Goal: Task Accomplishment & Management: Manage account settings

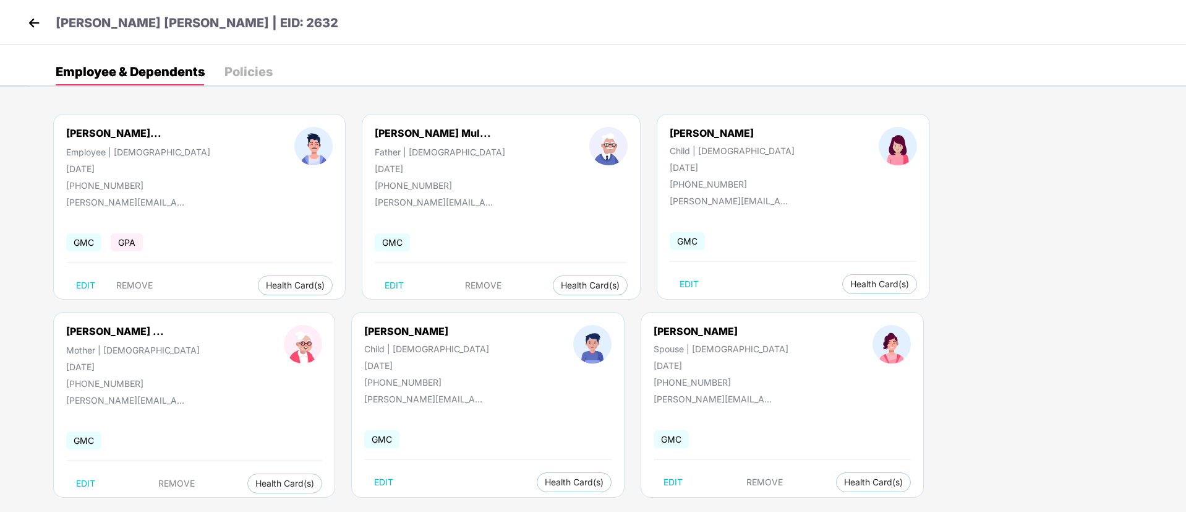
scroll to position [17, 0]
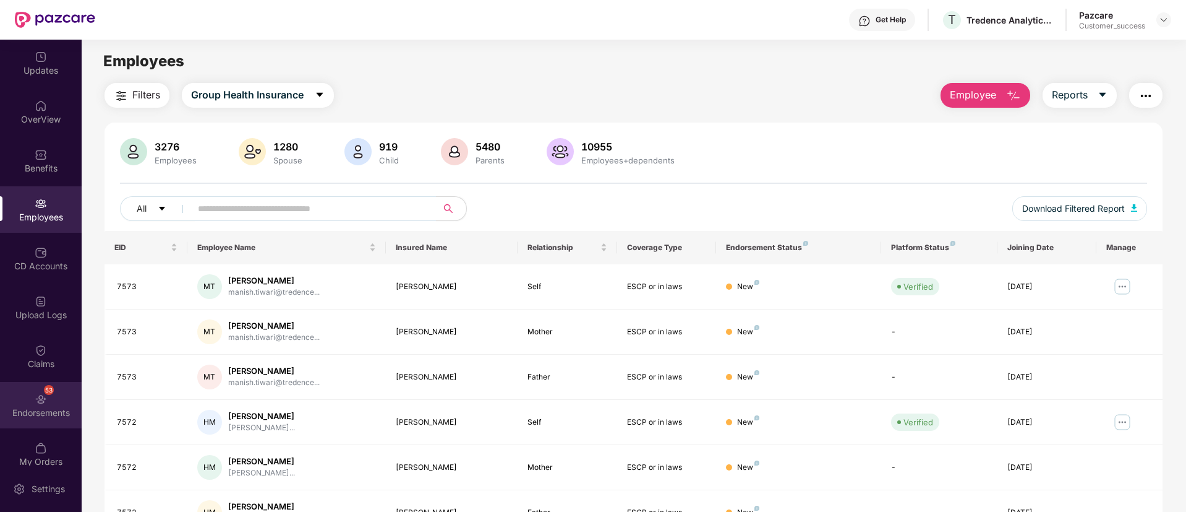
click at [24, 386] on div "53 Endorsements" at bounding box center [41, 405] width 82 height 46
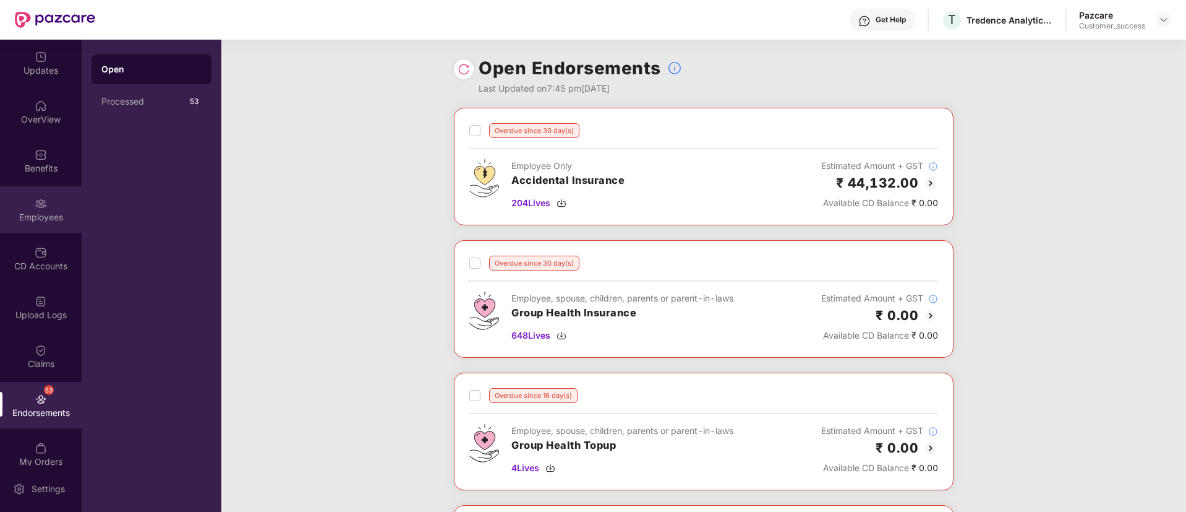
click at [41, 202] on img at bounding box center [41, 203] width 12 height 12
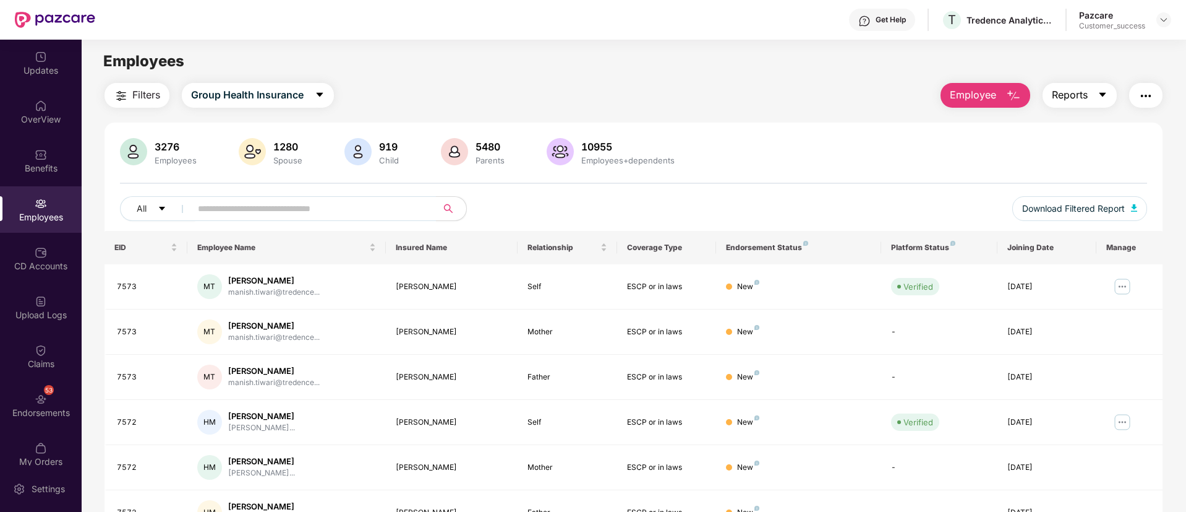
click at [1104, 87] on button "Reports" at bounding box center [1080, 95] width 74 height 25
click at [1149, 96] on img "button" at bounding box center [1146, 95] width 15 height 15
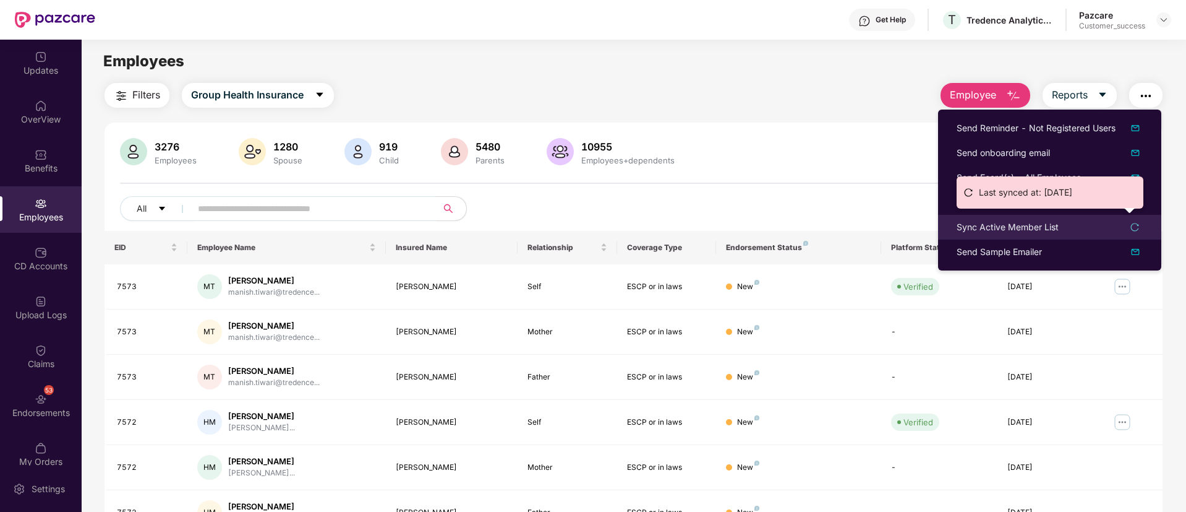
click at [1138, 223] on icon "reload" at bounding box center [1135, 227] width 9 height 9
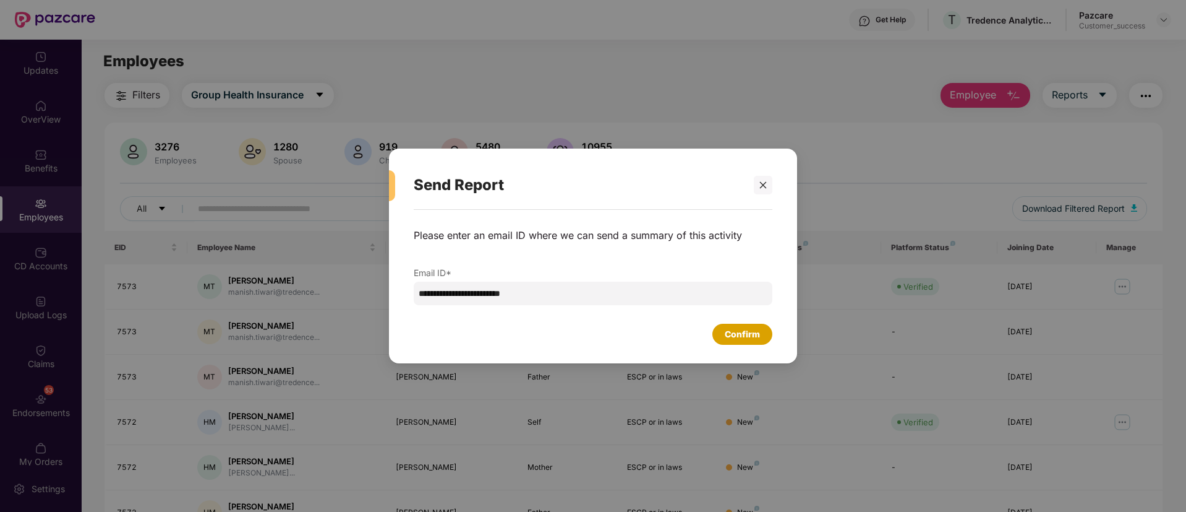
click at [742, 333] on div "Confirm" at bounding box center [742, 334] width 35 height 14
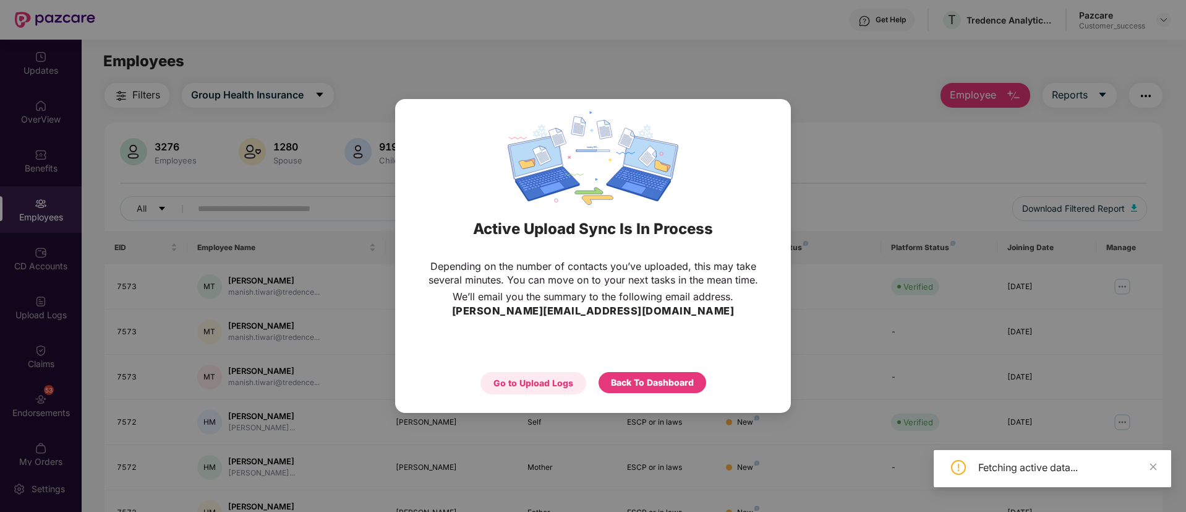
click at [533, 384] on div "Go to Upload Logs" at bounding box center [534, 383] width 80 height 14
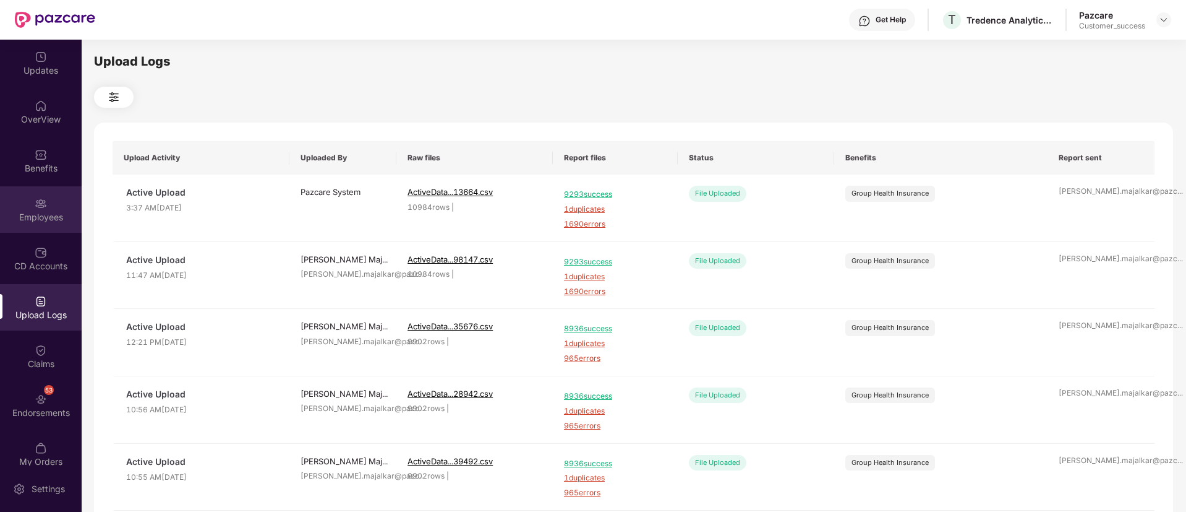
click at [41, 202] on img at bounding box center [41, 203] width 12 height 12
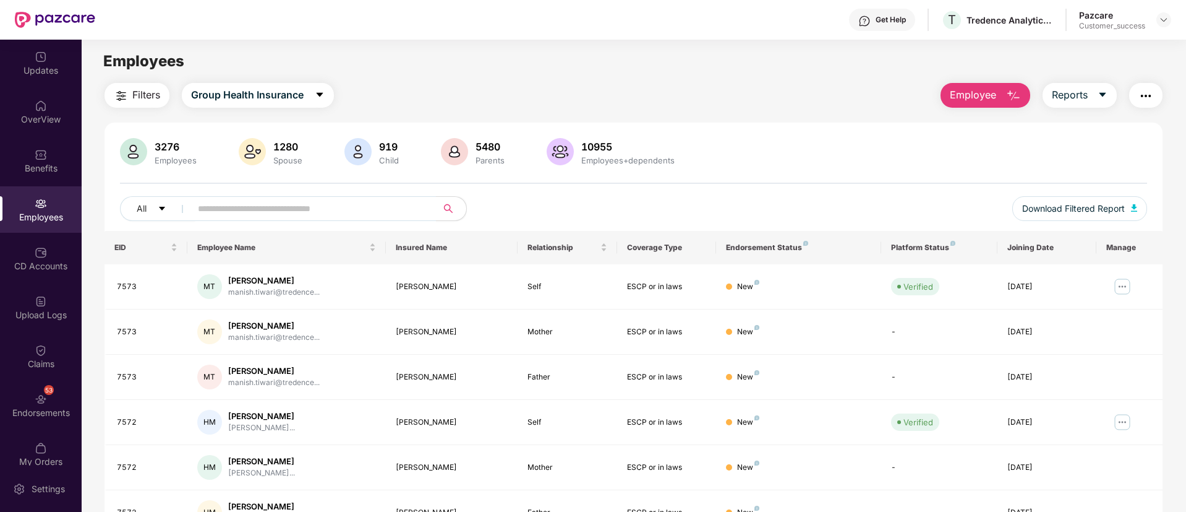
click at [1144, 93] on img "button" at bounding box center [1146, 95] width 15 height 15
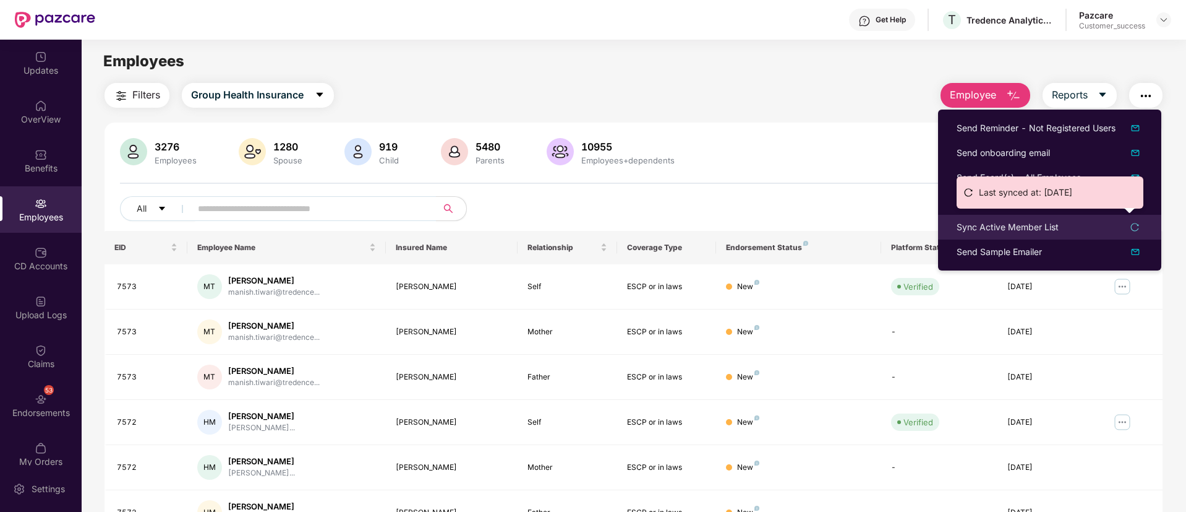
click at [1141, 225] on div "Sync Active Member List" at bounding box center [1050, 227] width 186 height 14
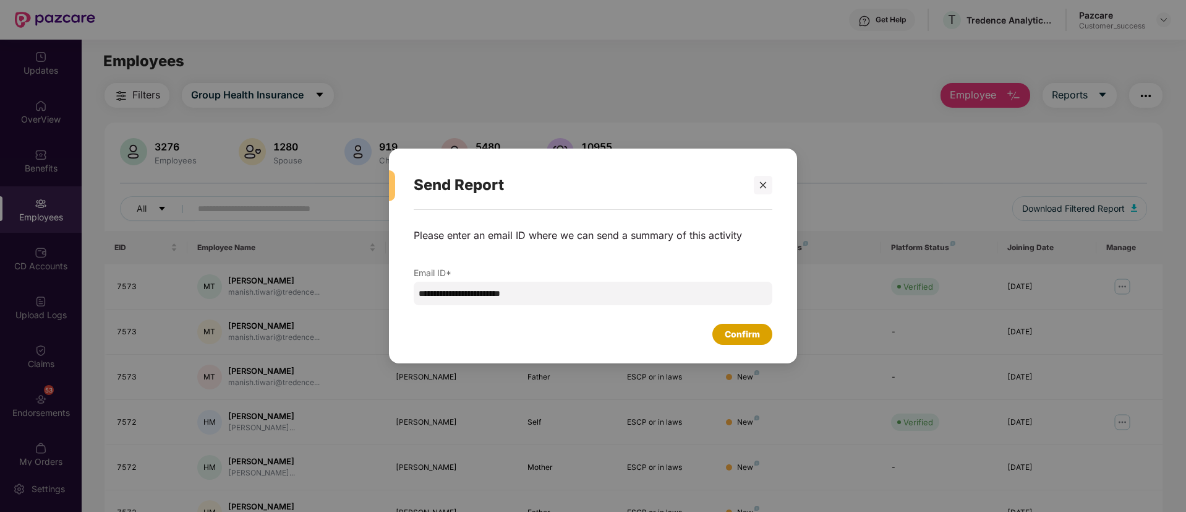
click at [753, 336] on div "Confirm" at bounding box center [742, 334] width 35 height 14
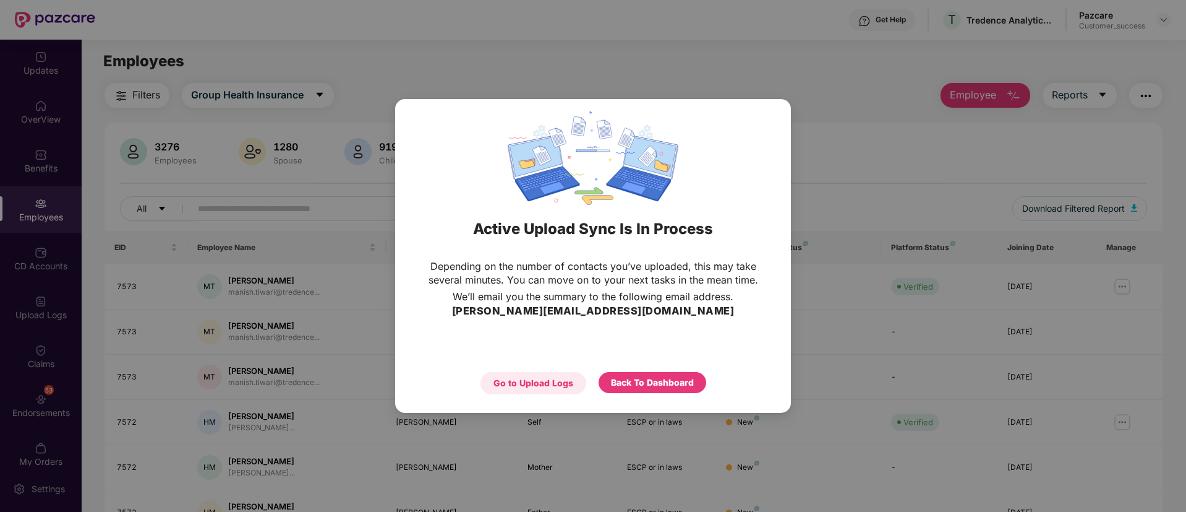
click at [521, 382] on div "Go to Upload Logs" at bounding box center [534, 383] width 80 height 14
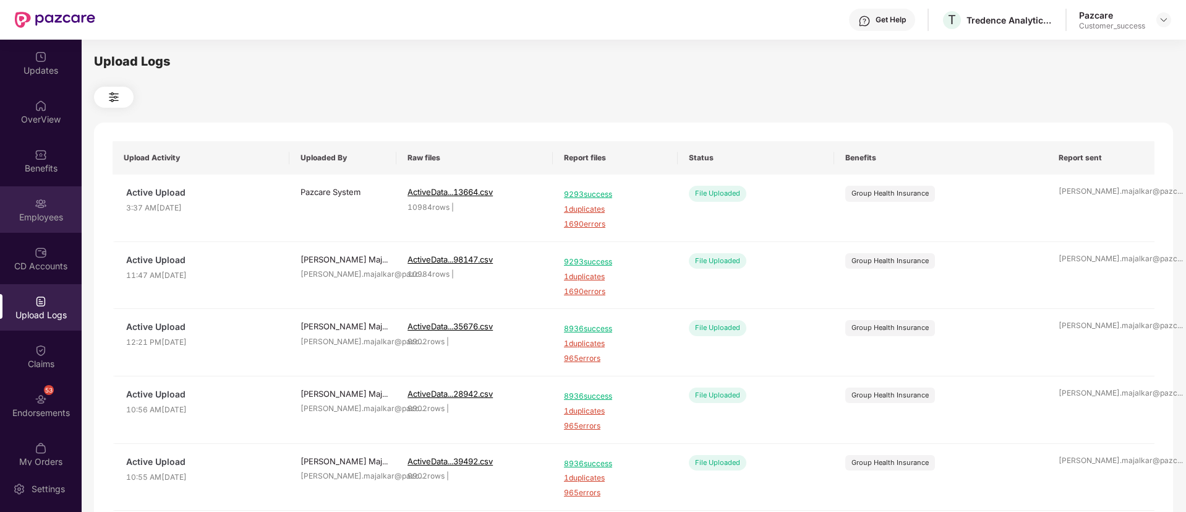
click at [54, 200] on div "Employees" at bounding box center [41, 209] width 82 height 46
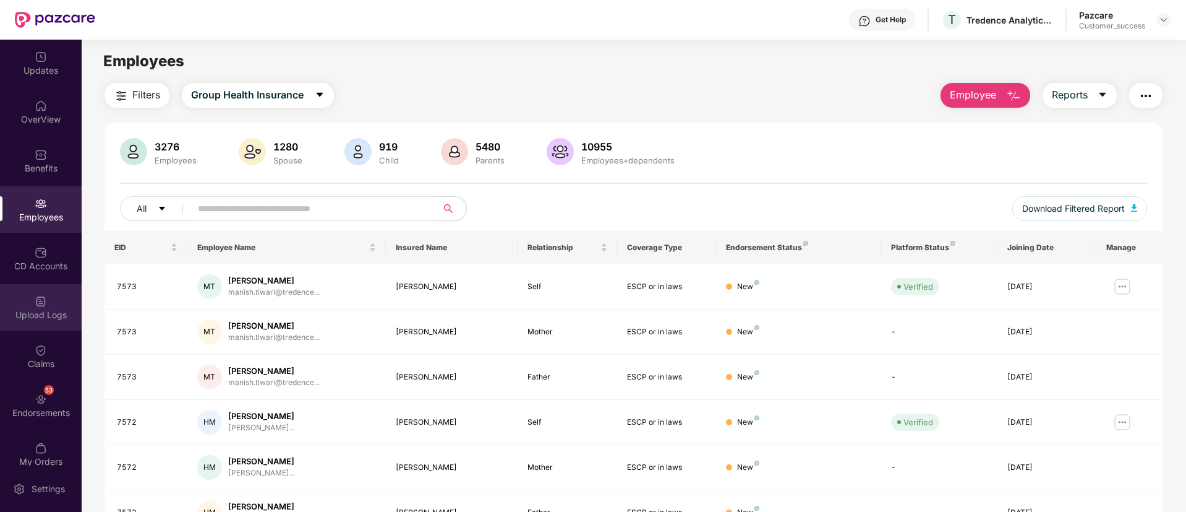
click at [40, 317] on div "Upload Logs" at bounding box center [41, 315] width 82 height 12
